Goal: Task Accomplishment & Management: Manage account settings

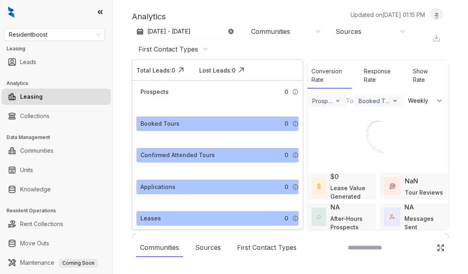
select select "******"
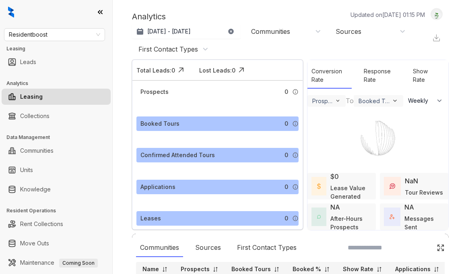
select select "******"
click at [7, 13] on div at bounding box center [56, 12] width 112 height 24
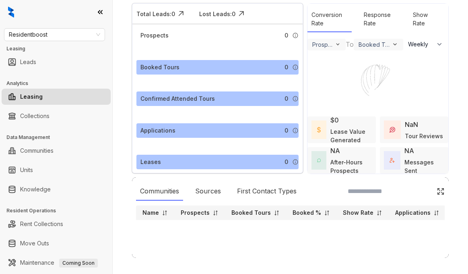
scroll to position [72, 0]
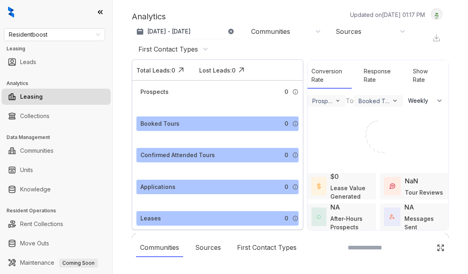
select select "******"
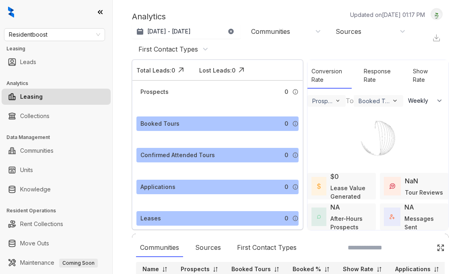
scroll to position [72, 0]
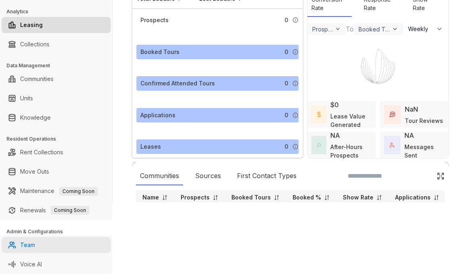
click at [35, 237] on link "Team" at bounding box center [27, 245] width 15 height 16
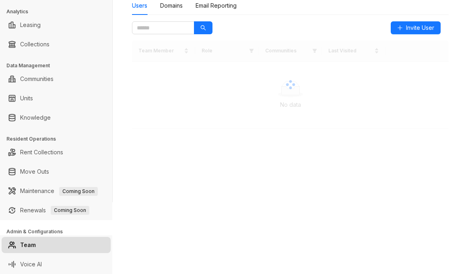
click at [36, 248] on link "Team" at bounding box center [28, 245] width 16 height 16
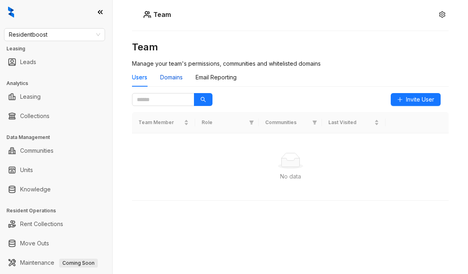
click at [180, 76] on div "Domains" at bounding box center [171, 77] width 23 height 9
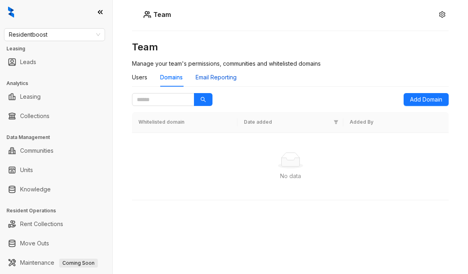
click at [216, 76] on div "Email Reporting" at bounding box center [216, 77] width 41 height 9
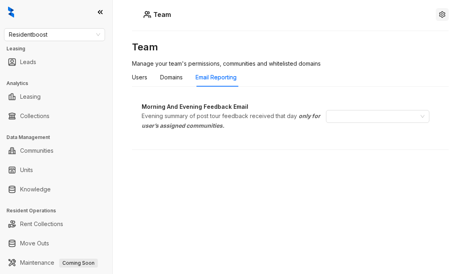
click at [442, 15] on icon "setting" at bounding box center [442, 14] width 6 height 6
click at [36, 58] on link "Leads" at bounding box center [28, 62] width 16 height 16
click at [58, 105] on ul "Leasing" at bounding box center [56, 96] width 112 height 19
click at [41, 98] on link "Leasing" at bounding box center [30, 97] width 21 height 16
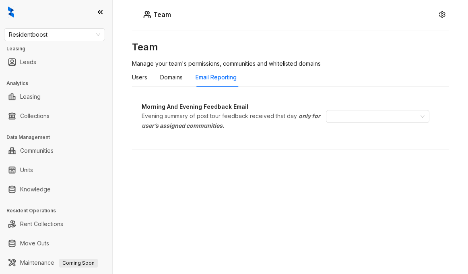
click at [48, 108] on ul "Collections" at bounding box center [56, 115] width 112 height 19
click at [99, 12] on icon at bounding box center [100, 12] width 8 height 8
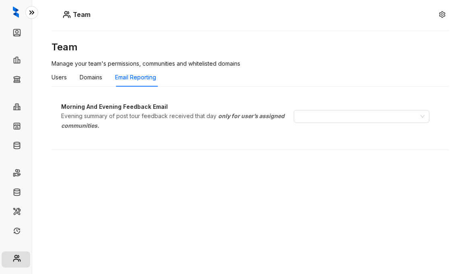
click at [19, 12] on div at bounding box center [16, 12] width 32 height 24
click at [35, 10] on icon at bounding box center [32, 12] width 8 height 8
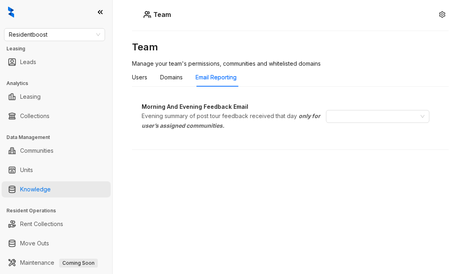
scroll to position [72, 0]
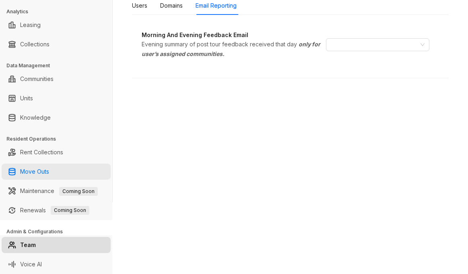
click at [49, 166] on link "Move Outs" at bounding box center [34, 172] width 29 height 16
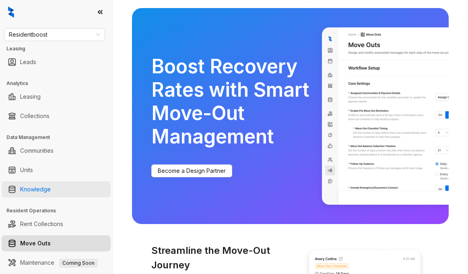
click at [51, 191] on link "Knowledge" at bounding box center [35, 189] width 31 height 16
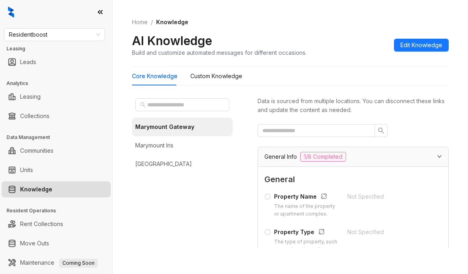
scroll to position [72, 0]
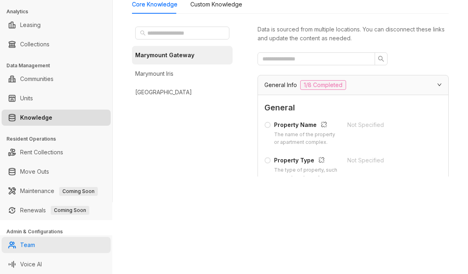
click at [28, 244] on link "Team" at bounding box center [27, 245] width 15 height 16
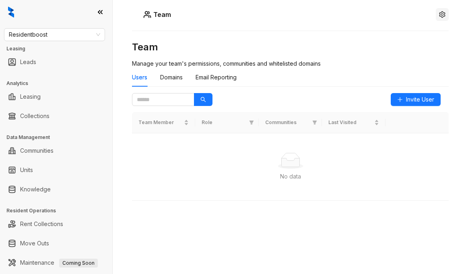
click at [445, 14] on icon "setting" at bounding box center [442, 14] width 6 height 6
click at [447, 31] on button "Logout" at bounding box center [442, 37] width 31 height 13
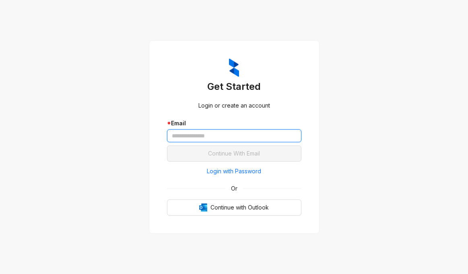
click at [236, 135] on input "text" at bounding box center [234, 135] width 135 height 13
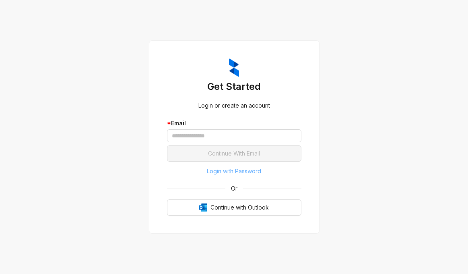
click at [240, 173] on span "Login with Password" at bounding box center [234, 171] width 54 height 9
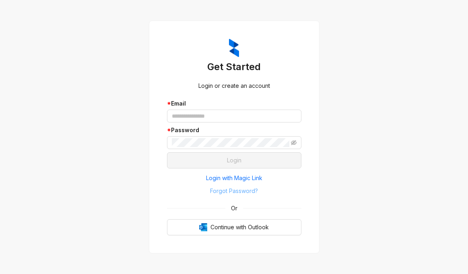
click at [252, 195] on span "Forgot Password?" at bounding box center [234, 190] width 48 height 9
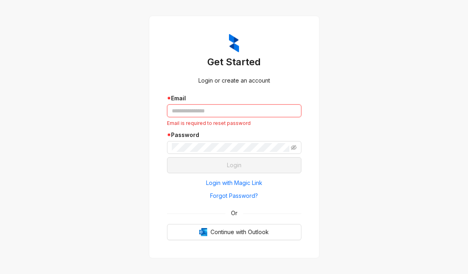
click at [226, 114] on input "text" at bounding box center [234, 110] width 135 height 13
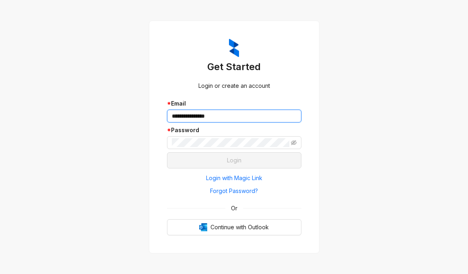
type input "**********"
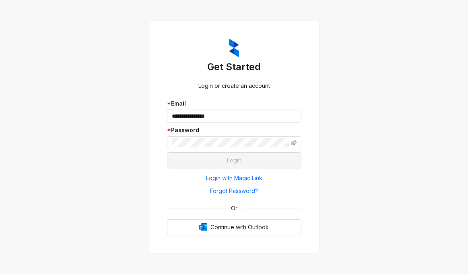
click at [346, 107] on div "**********" at bounding box center [234, 137] width 468 height 274
click at [225, 137] on span at bounding box center [234, 142] width 135 height 13
click at [337, 153] on div "**********" at bounding box center [234, 137] width 468 height 274
click at [230, 191] on span "Forgot Password?" at bounding box center [234, 190] width 48 height 9
